Goal: Information Seeking & Learning: Check status

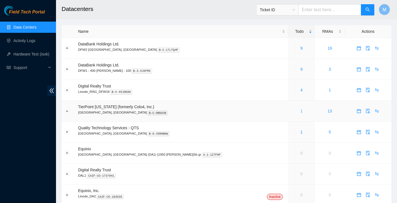
click at [301, 112] on link "1" at bounding box center [302, 111] width 2 height 4
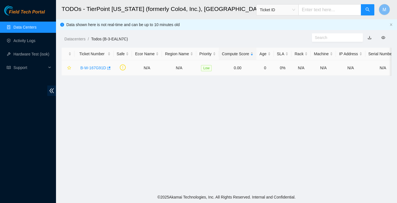
click at [96, 69] on link "B-W-167G91D" at bounding box center [93, 68] width 26 height 4
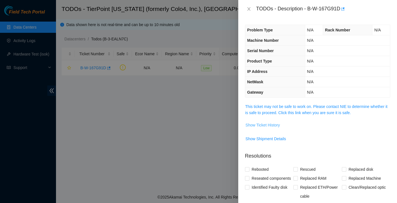
click at [277, 125] on span "Show Ticket History" at bounding box center [263, 125] width 34 height 6
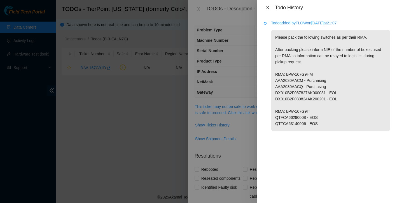
click at [267, 7] on icon "close" at bounding box center [268, 7] width 4 height 4
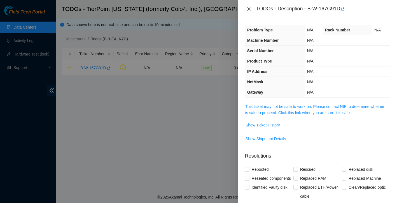
click at [251, 10] on button "Close" at bounding box center [249, 8] width 8 height 5
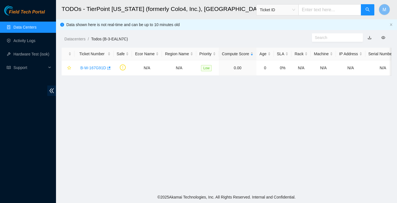
click at [30, 29] on link "Data Centers" at bounding box center [24, 27] width 23 height 4
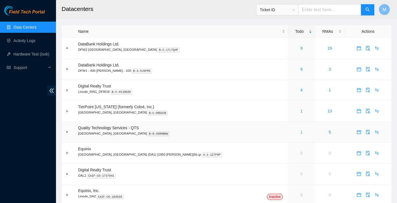
click at [301, 131] on link "1" at bounding box center [302, 132] width 2 height 4
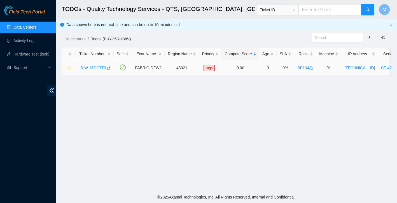
click at [100, 68] on link "B-W-16DC7T3" at bounding box center [93, 68] width 26 height 4
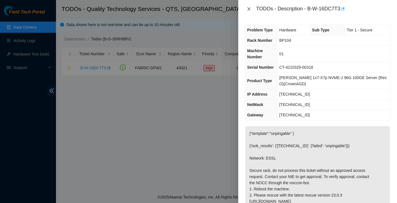
click at [250, 7] on icon "close" at bounding box center [249, 9] width 4 height 4
